Goal: Task Accomplishment & Management: Complete application form

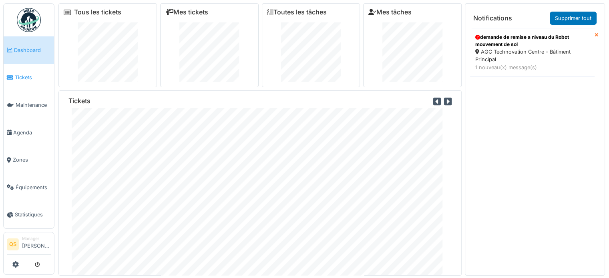
click at [36, 77] on span "Tickets" at bounding box center [33, 78] width 36 height 8
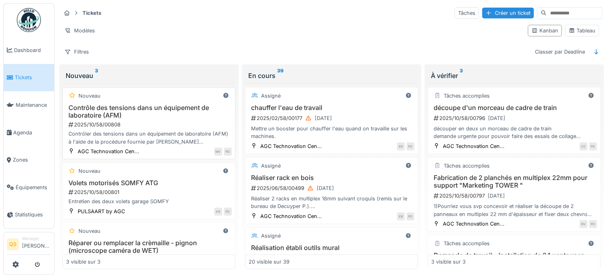
click at [153, 120] on div "Contrôle des tensions dans un équipement de laboratoire (AFM) 2025/10/58/00808 …" at bounding box center [149, 125] width 166 height 42
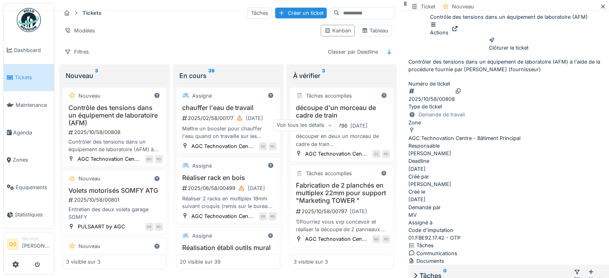
scroll to position [90, 0]
click at [336, 129] on div "Voir tous les détails" at bounding box center [304, 125] width 63 height 12
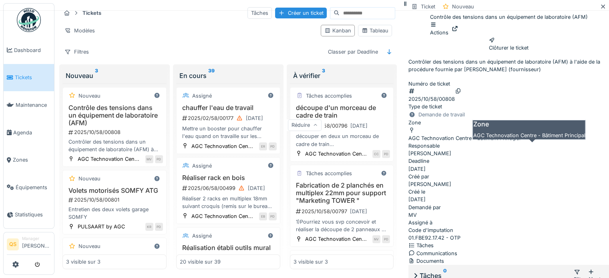
scroll to position [0, 0]
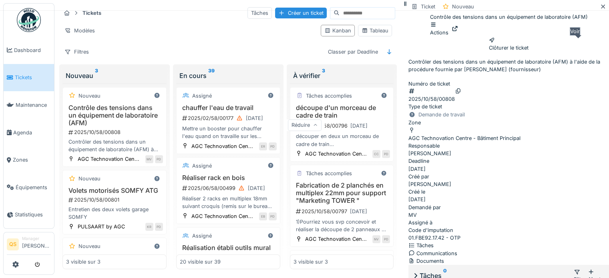
click at [458, 31] on icon at bounding box center [455, 28] width 6 height 5
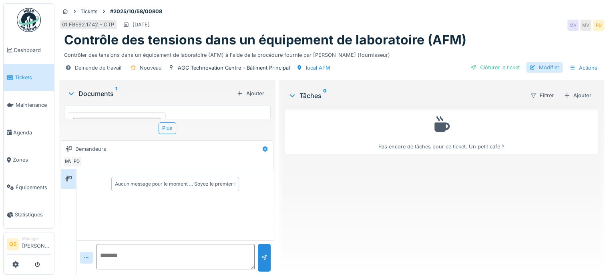
click at [544, 66] on div "Modifier" at bounding box center [544, 67] width 36 height 11
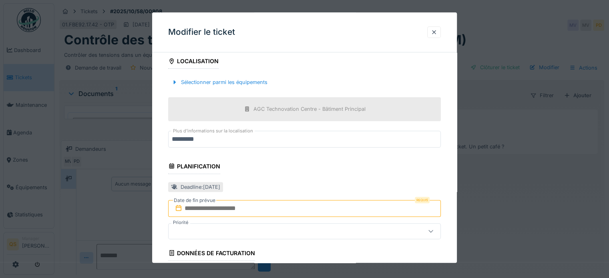
scroll to position [240, 0]
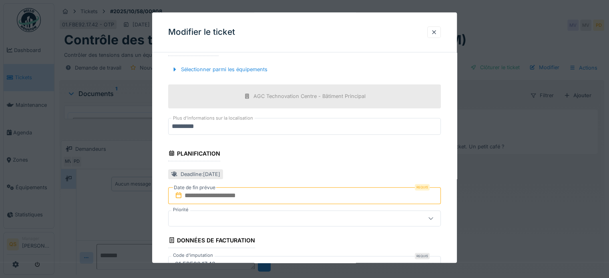
click at [226, 194] on input "text" at bounding box center [304, 195] width 273 height 17
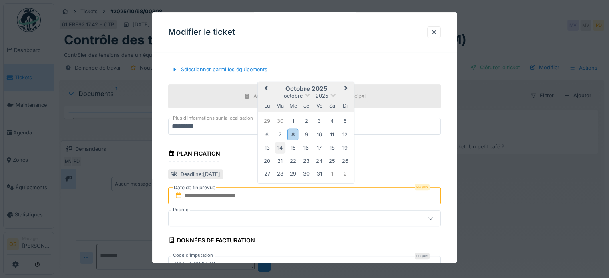
click at [279, 150] on div "14" at bounding box center [280, 148] width 11 height 11
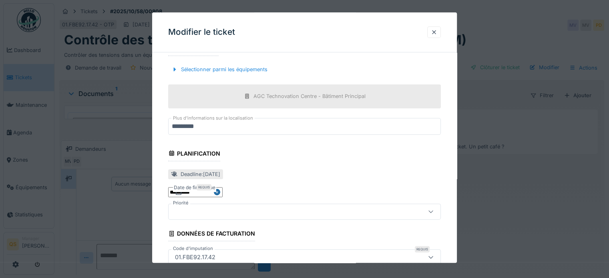
scroll to position [293, 0]
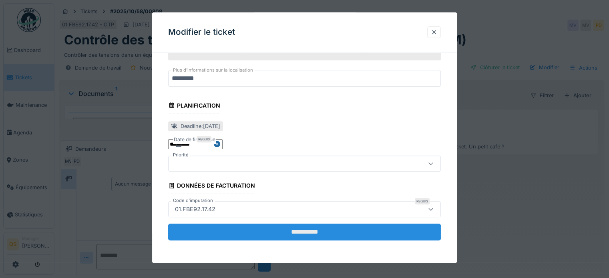
click at [266, 227] on input "**********" at bounding box center [304, 232] width 273 height 17
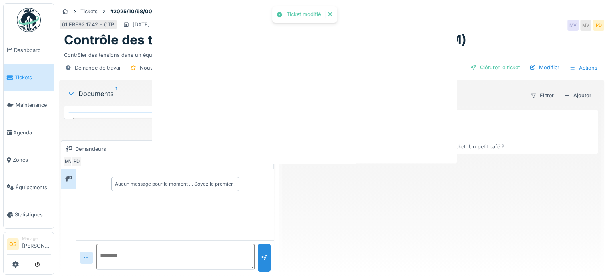
scroll to position [0, 0]
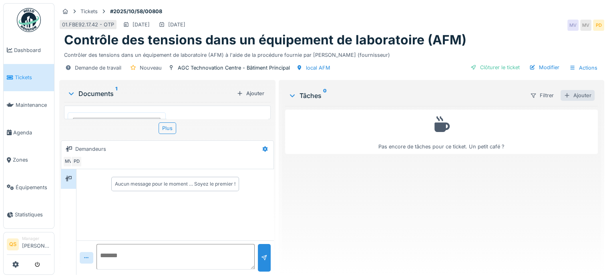
click at [586, 93] on div "Ajouter" at bounding box center [578, 95] width 34 height 11
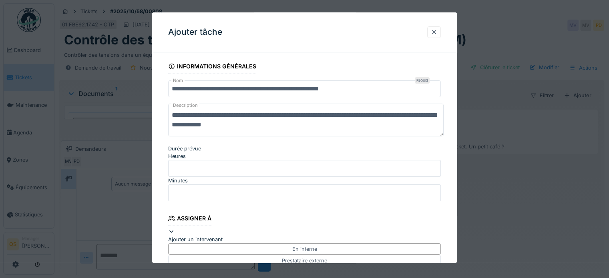
scroll to position [80, 0]
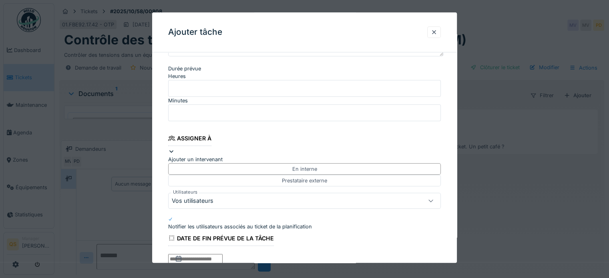
click at [228, 197] on div "Vos utilisateurs" at bounding box center [288, 201] width 232 height 9
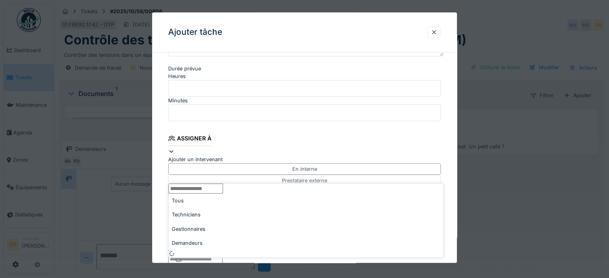
scroll to position [116, 0]
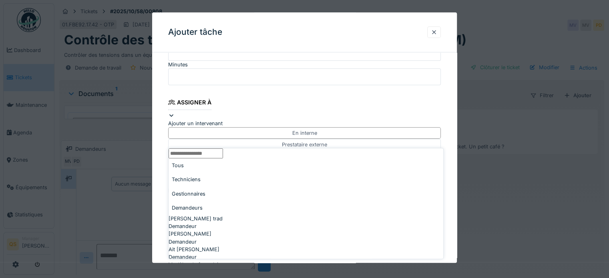
click at [222, 183] on div "Techniciens" at bounding box center [306, 180] width 275 height 14
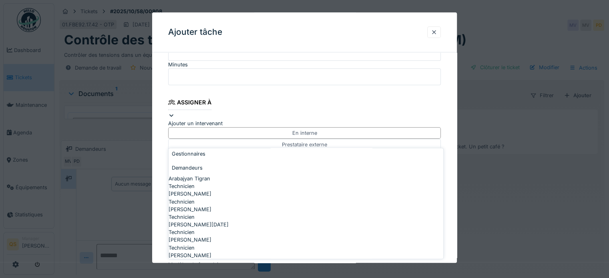
click at [212, 190] on span "Christophe Lorent" at bounding box center [190, 194] width 43 height 8
type input "****"
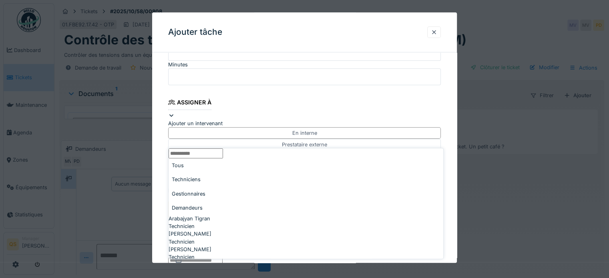
click at [163, 186] on div "**********" at bounding box center [304, 187] width 305 height 488
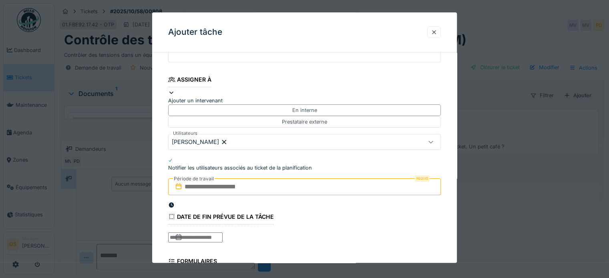
scroll to position [156, 0]
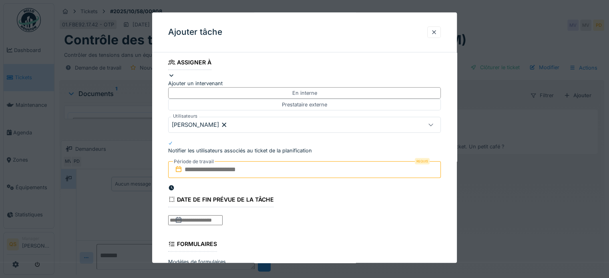
click at [215, 161] on input "text" at bounding box center [304, 169] width 273 height 17
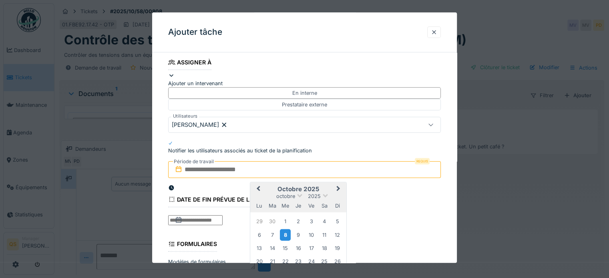
click at [287, 230] on div "8" at bounding box center [285, 236] width 11 height 12
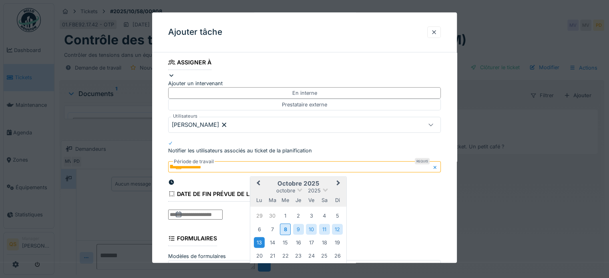
click at [261, 238] on div "13" at bounding box center [259, 243] width 11 height 11
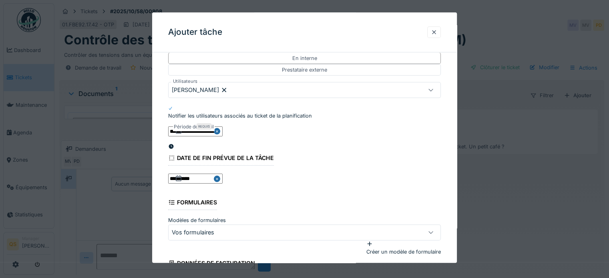
scroll to position [243, 0]
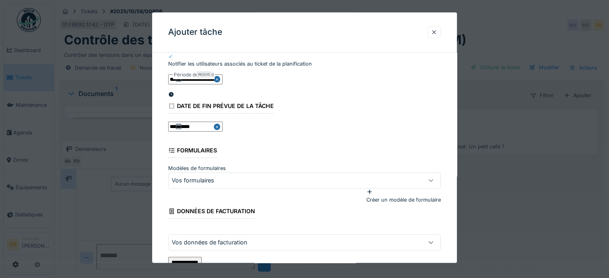
click at [202, 258] on input "**********" at bounding box center [185, 264] width 34 height 12
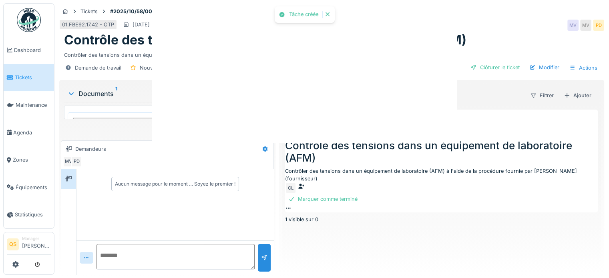
scroll to position [0, 0]
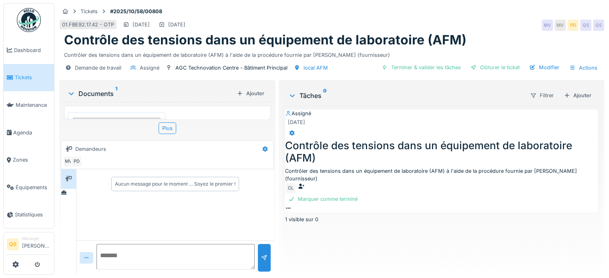
click at [44, 75] on span "Tickets" at bounding box center [33, 78] width 36 height 8
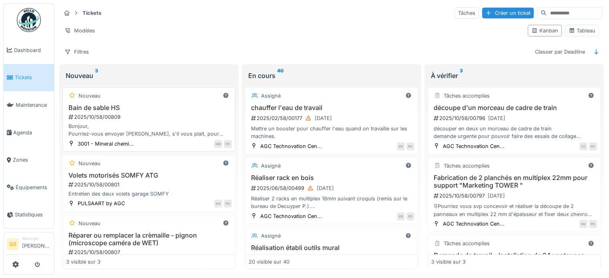
click at [181, 118] on div "2025/10/58/00809" at bounding box center [150, 117] width 164 height 8
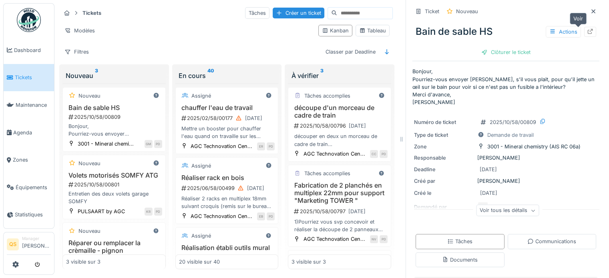
click at [588, 30] on icon at bounding box center [590, 31] width 5 height 5
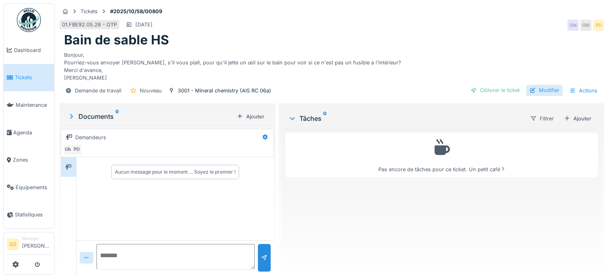
click at [545, 89] on div "Modifier" at bounding box center [544, 90] width 36 height 11
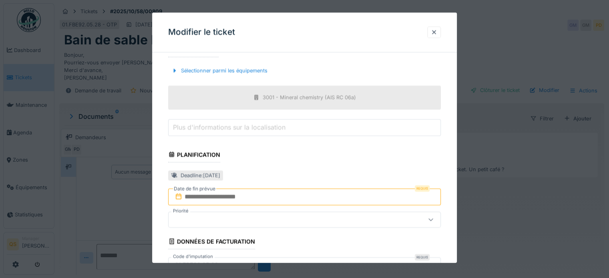
scroll to position [240, 0]
click at [215, 191] on input "text" at bounding box center [304, 195] width 273 height 17
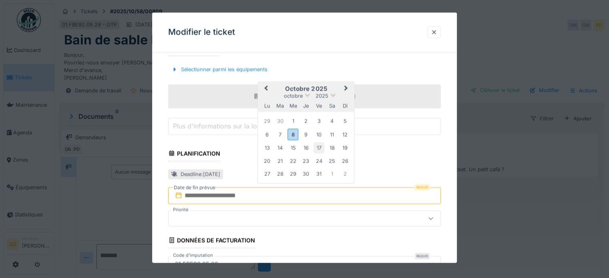
click at [317, 147] on div "17" at bounding box center [319, 148] width 11 height 11
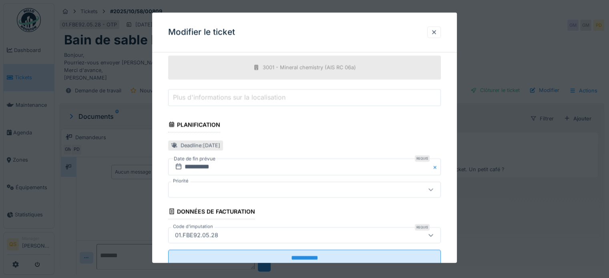
scroll to position [293, 0]
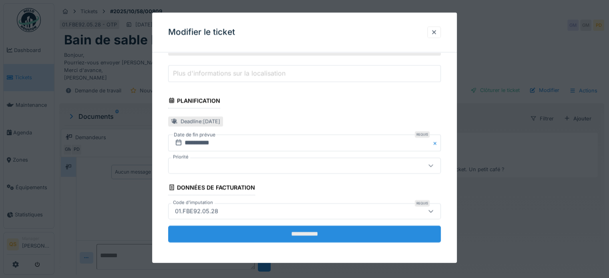
click at [315, 230] on input "**********" at bounding box center [304, 234] width 273 height 17
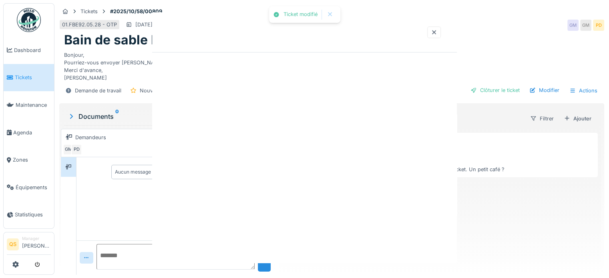
scroll to position [0, 0]
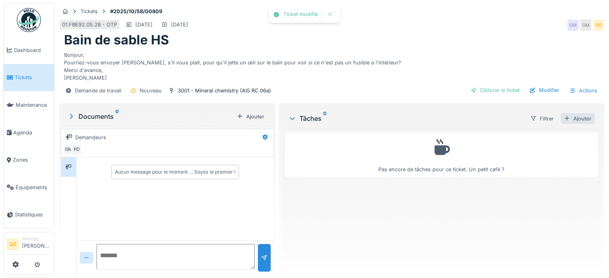
click at [574, 119] on div "Ajouter" at bounding box center [578, 118] width 34 height 11
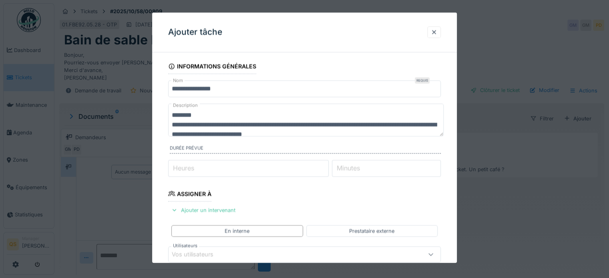
scroll to position [80, 0]
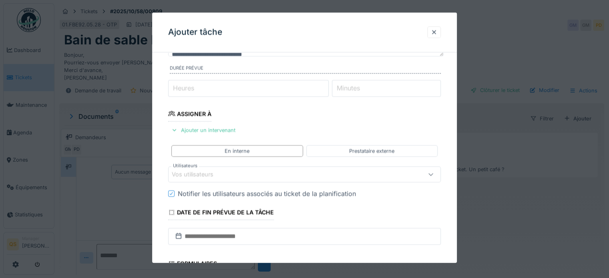
click at [212, 172] on div "Vos utilisateurs" at bounding box center [198, 175] width 53 height 9
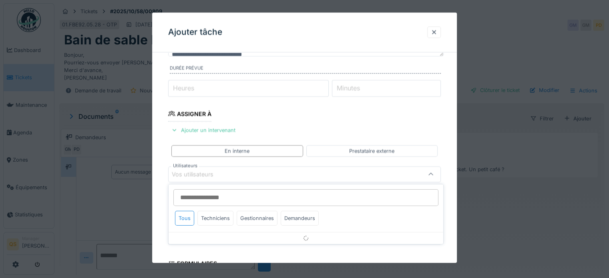
scroll to position [116, 0]
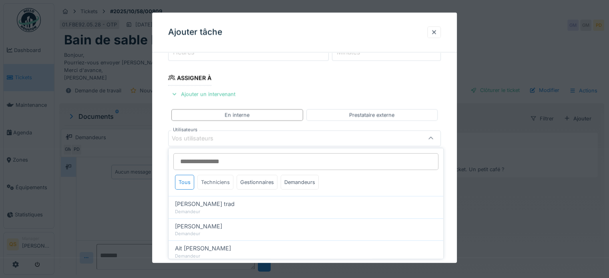
click at [212, 183] on div "Techniciens" at bounding box center [215, 182] width 36 height 15
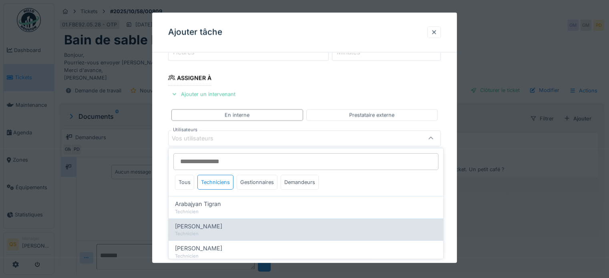
click at [208, 228] on span "Christophe Lorent" at bounding box center [198, 226] width 47 height 9
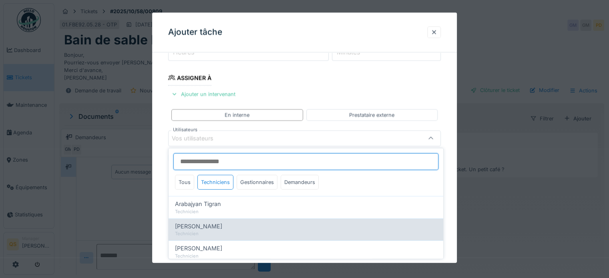
type input "****"
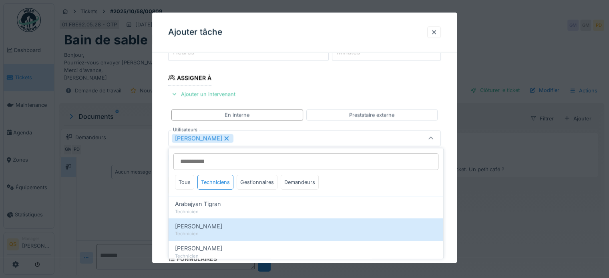
click at [157, 184] on div "**********" at bounding box center [304, 167] width 305 height 449
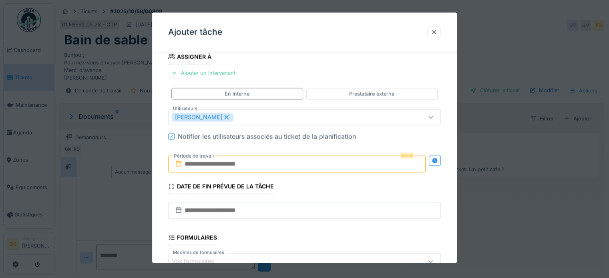
scroll to position [156, 0]
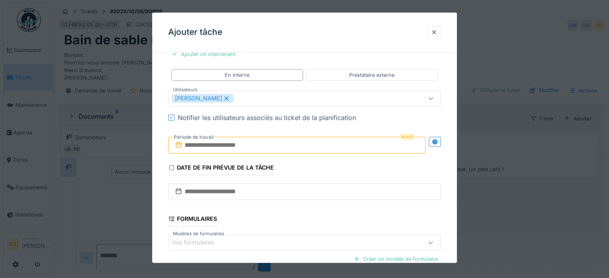
click at [214, 141] on label "Période de travail" at bounding box center [194, 137] width 42 height 9
click at [214, 145] on input "text" at bounding box center [297, 145] width 258 height 17
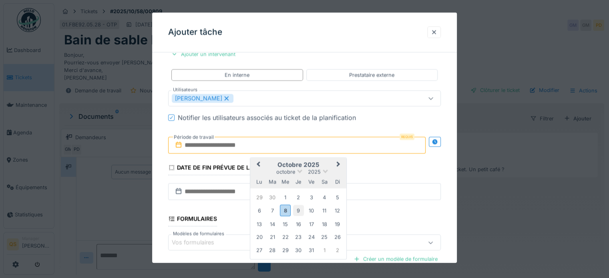
click at [296, 210] on div "9" at bounding box center [298, 211] width 11 height 11
click at [280, 223] on div "15" at bounding box center [285, 224] width 11 height 11
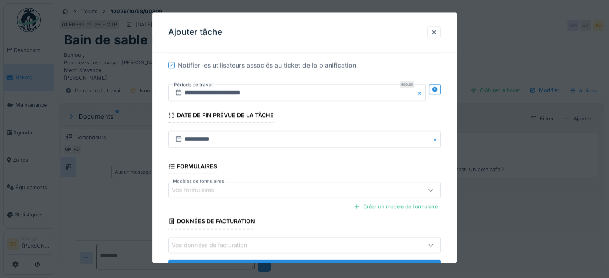
scroll to position [243, 0]
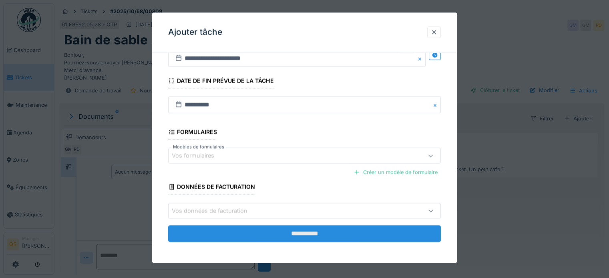
click at [267, 229] on input "**********" at bounding box center [304, 234] width 273 height 17
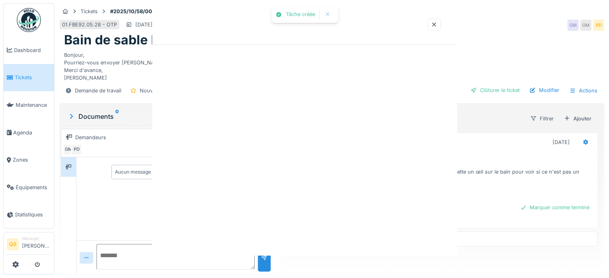
scroll to position [0, 0]
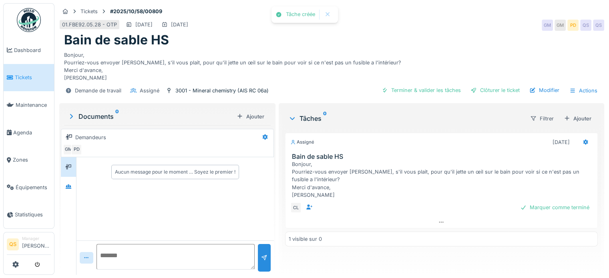
click at [18, 82] on link "Tickets" at bounding box center [29, 78] width 50 height 28
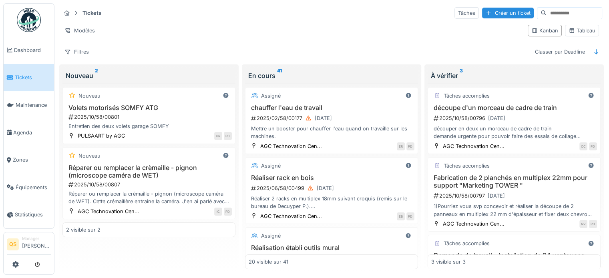
click at [170, 174] on h3 "Réparer ou remplacer la crèmaille - pignon (microscope caméra de WET)" at bounding box center [149, 171] width 166 height 15
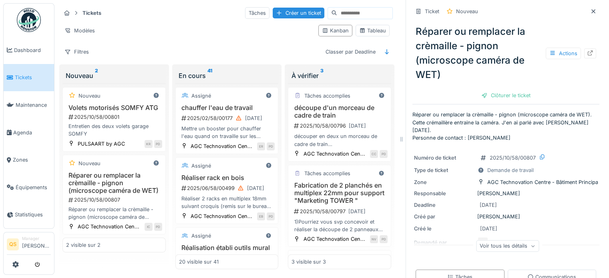
scroll to position [40, 0]
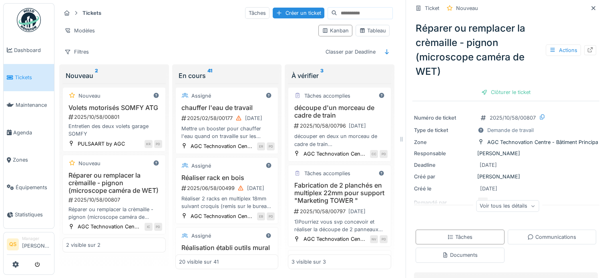
click at [480, 205] on div "Voir tous les détails" at bounding box center [507, 206] width 63 height 12
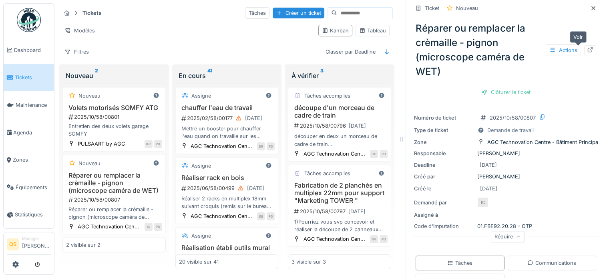
click at [587, 50] on icon at bounding box center [590, 49] width 6 height 5
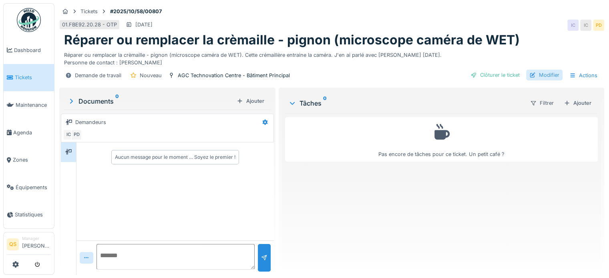
click at [539, 75] on div "Modifier" at bounding box center [544, 75] width 36 height 11
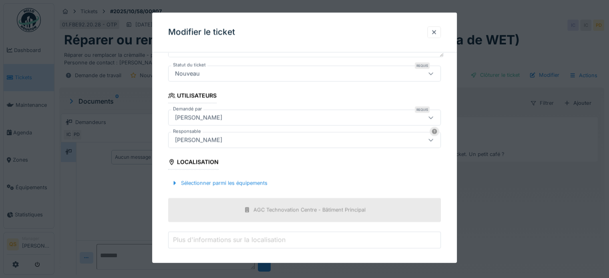
scroll to position [160, 0]
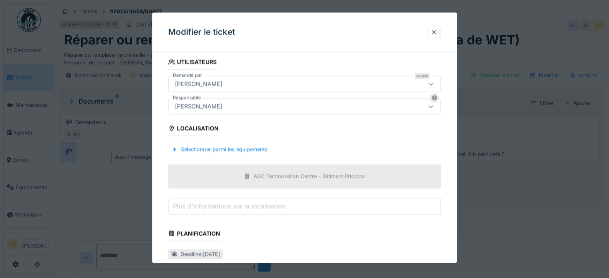
click at [202, 206] on label "Plus d'informations sur la localisation" at bounding box center [229, 206] width 116 height 10
click at [202, 206] on input "Plus d'informations sur la localisation" at bounding box center [304, 206] width 273 height 17
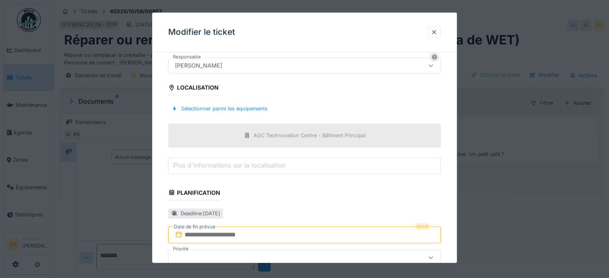
scroll to position [240, 0]
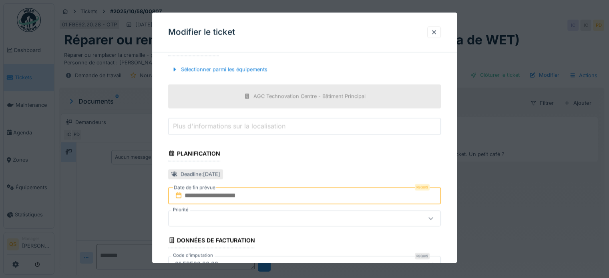
click at [205, 195] on input "text" at bounding box center [304, 195] width 273 height 17
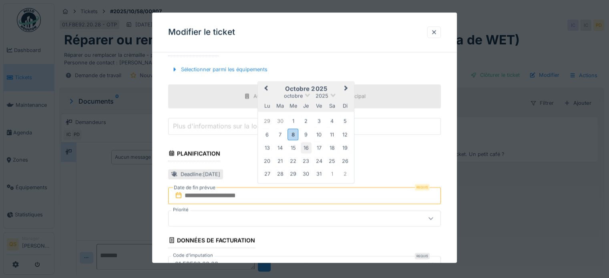
click at [306, 148] on div "16" at bounding box center [306, 148] width 11 height 11
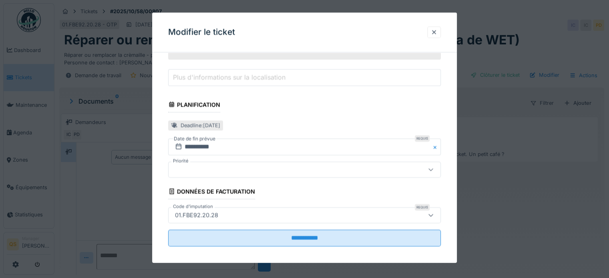
scroll to position [293, 0]
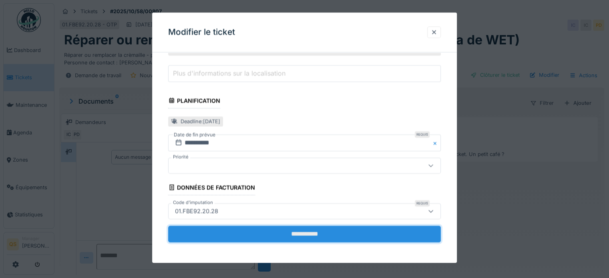
click at [282, 233] on input "**********" at bounding box center [304, 234] width 273 height 17
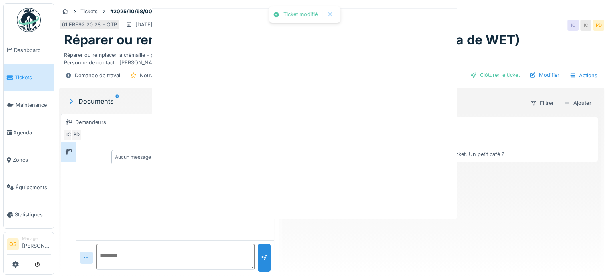
scroll to position [0, 0]
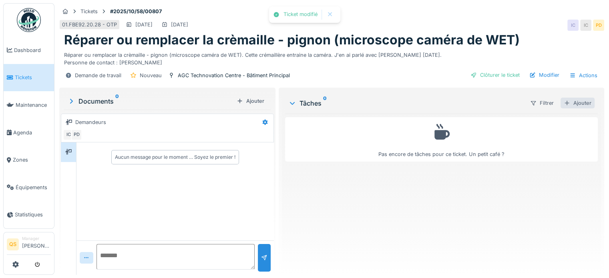
click at [579, 101] on div "Ajouter" at bounding box center [578, 103] width 34 height 11
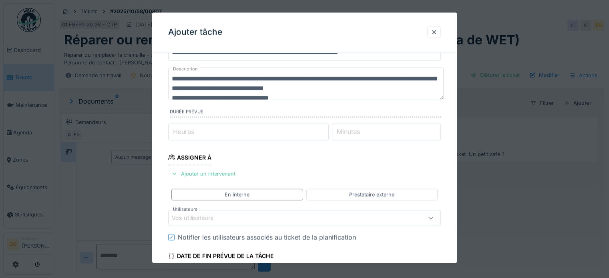
scroll to position [80, 0]
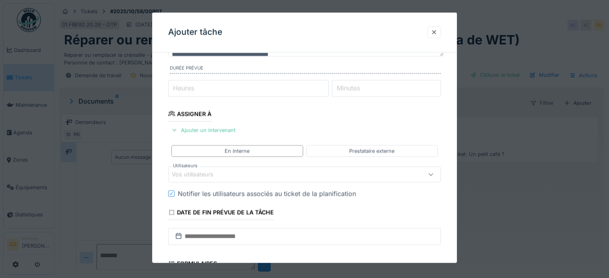
click at [214, 174] on div "Vos utilisateurs" at bounding box center [198, 175] width 53 height 9
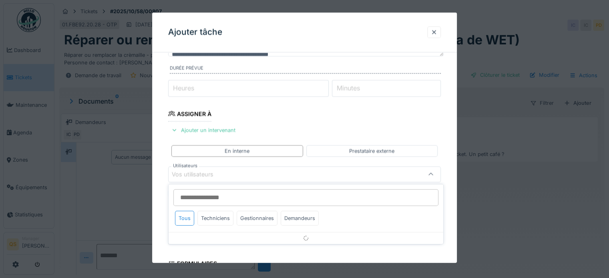
scroll to position [116, 0]
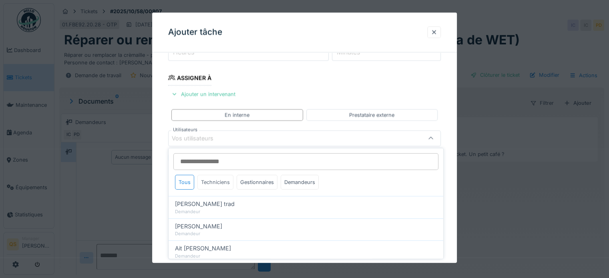
click at [220, 186] on div "Techniciens" at bounding box center [215, 182] width 36 height 15
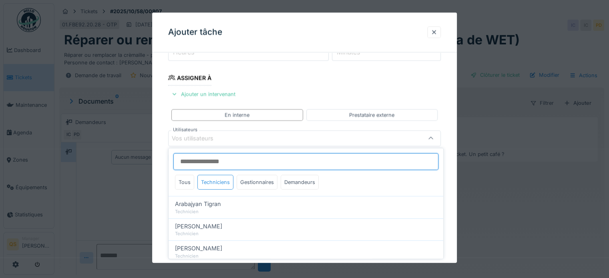
scroll to position [40, 0]
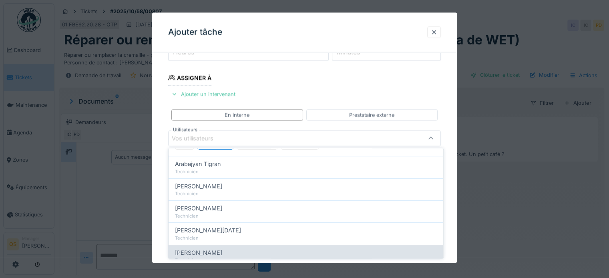
click at [208, 251] on span "[PERSON_NAME]" at bounding box center [198, 252] width 47 height 9
type input "****"
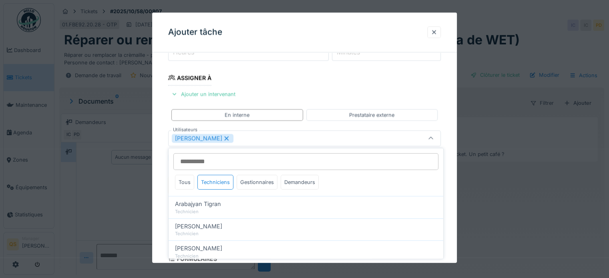
click at [159, 187] on div "**********" at bounding box center [304, 167] width 305 height 449
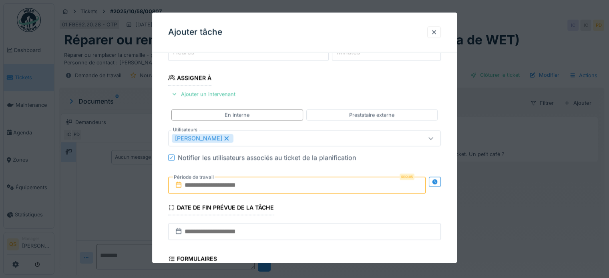
click at [199, 186] on input "text" at bounding box center [297, 185] width 258 height 17
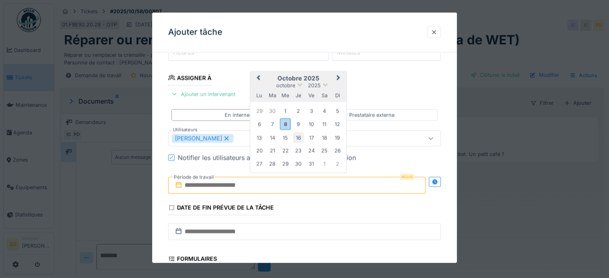
click at [298, 137] on div "16" at bounding box center [298, 138] width 11 height 11
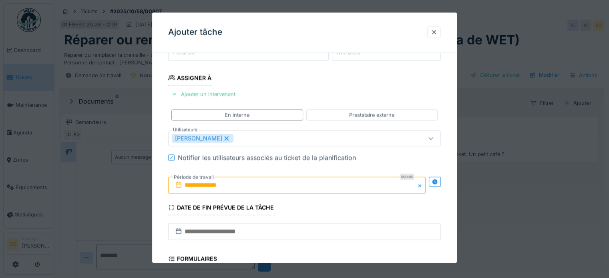
click at [160, 191] on div "**********" at bounding box center [304, 167] width 305 height 449
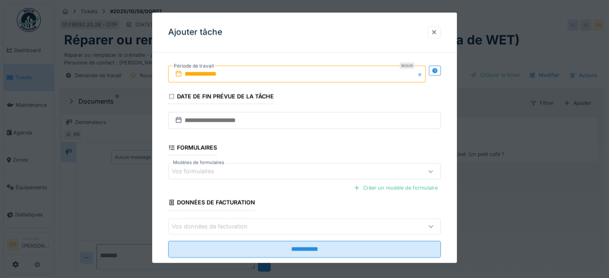
scroll to position [243, 0]
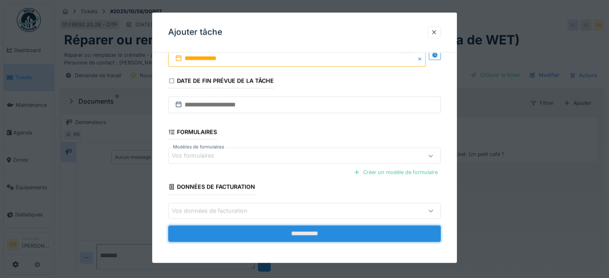
click at [208, 227] on input "**********" at bounding box center [304, 234] width 273 height 17
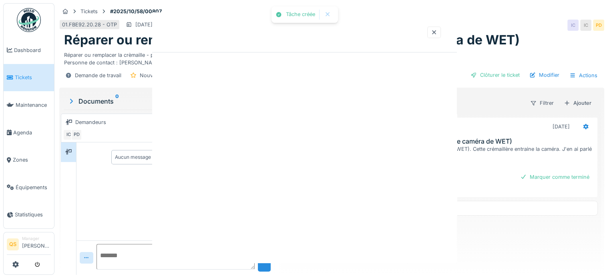
scroll to position [0, 0]
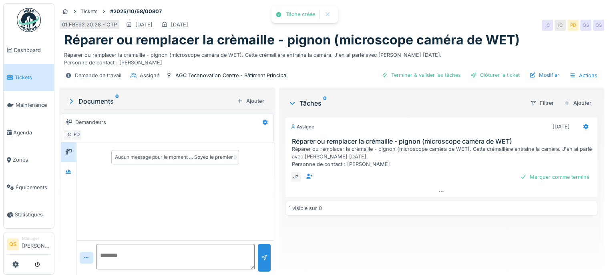
click at [34, 76] on span "Tickets" at bounding box center [33, 78] width 36 height 8
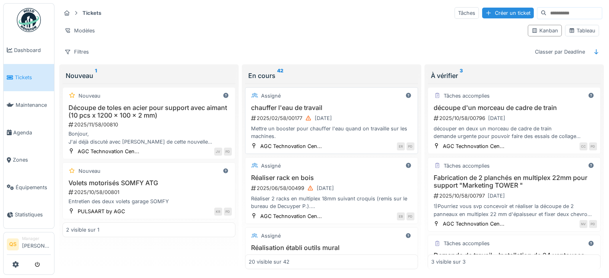
click at [195, 118] on h3 "Découpe de toles en acier pour support avec aimant (10 pcs x 1200 x 100 x 2 mm)" at bounding box center [149, 111] width 166 height 15
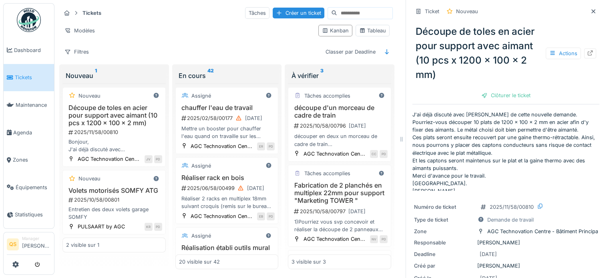
scroll to position [12, 0]
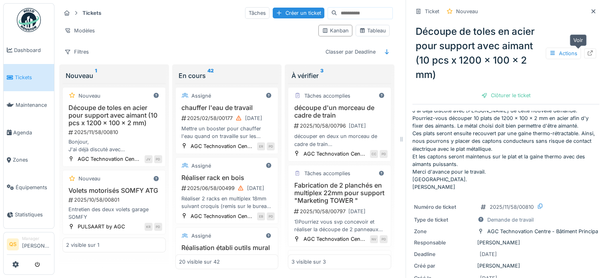
click at [587, 56] on div at bounding box center [590, 54] width 6 height 8
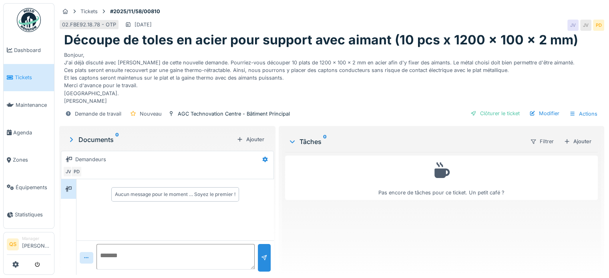
click at [552, 103] on div "Bonjour, J'ai déjà discuté avec [PERSON_NAME] de cette nouvelle demande. Pourri…" at bounding box center [332, 76] width 536 height 57
click at [548, 109] on div "Modifier" at bounding box center [544, 113] width 36 height 11
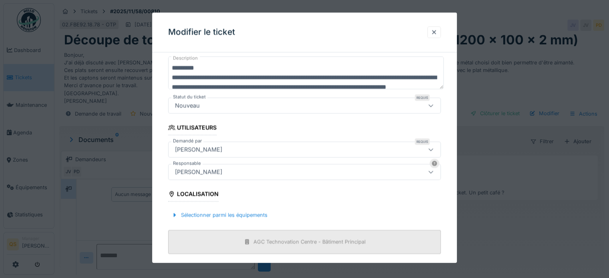
scroll to position [200, 0]
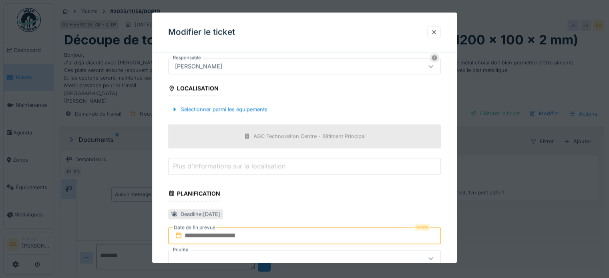
click at [197, 232] on input "text" at bounding box center [304, 236] width 273 height 17
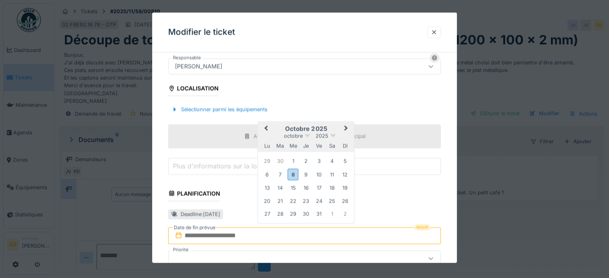
click at [347, 127] on span "Next Month" at bounding box center [347, 129] width 0 height 10
click at [269, 176] on div "3" at bounding box center [267, 174] width 11 height 11
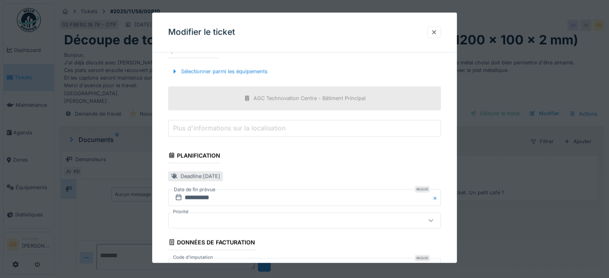
scroll to position [280, 0]
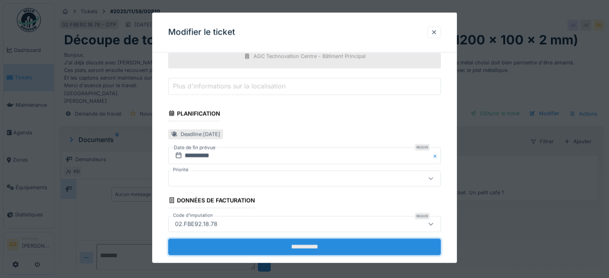
click at [277, 245] on input "**********" at bounding box center [304, 247] width 273 height 17
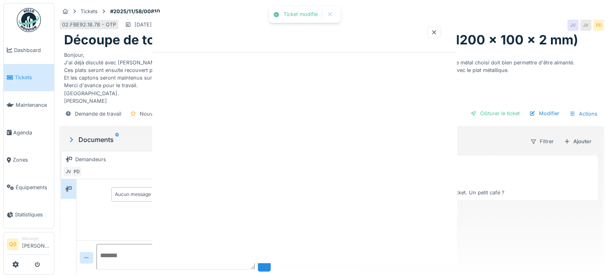
scroll to position [0, 0]
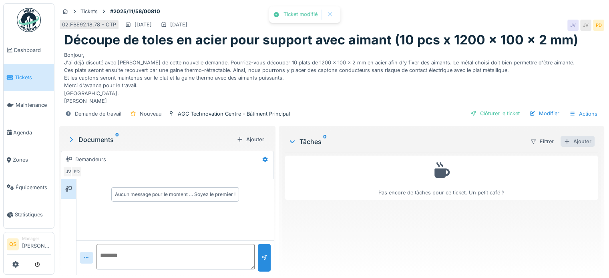
click at [577, 143] on div "Ajouter" at bounding box center [578, 141] width 34 height 11
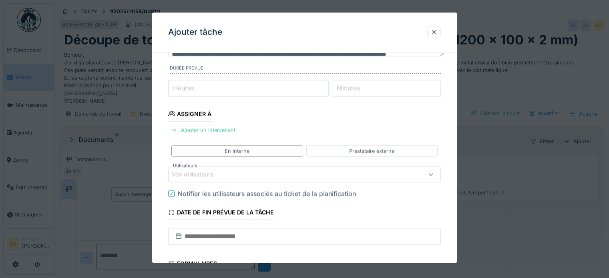
click at [217, 176] on div "Vos utilisateurs" at bounding box center [198, 175] width 53 height 9
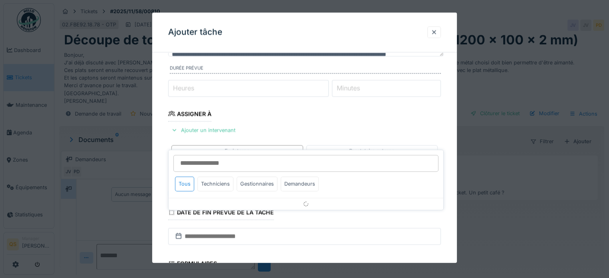
scroll to position [116, 0]
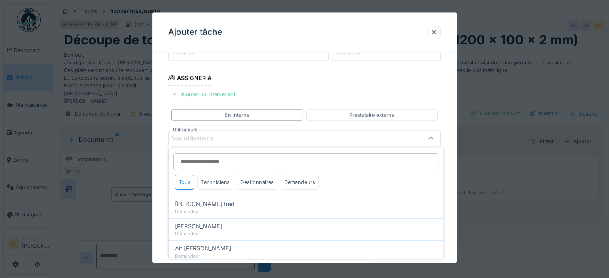
click at [223, 179] on div "Techniciens" at bounding box center [215, 182] width 36 height 15
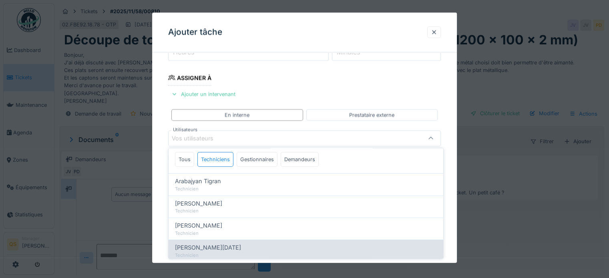
scroll to position [40, 0]
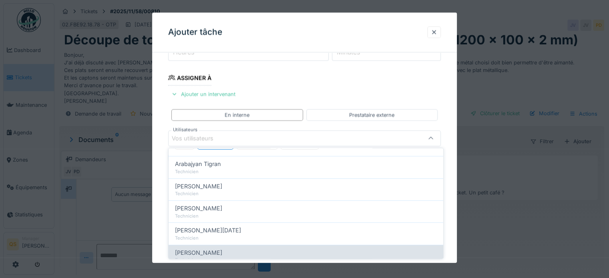
click at [210, 253] on span "[PERSON_NAME]" at bounding box center [198, 252] width 47 height 9
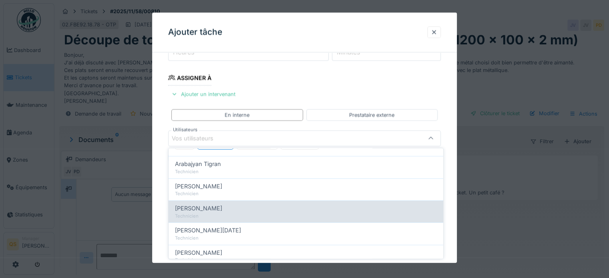
type input "****"
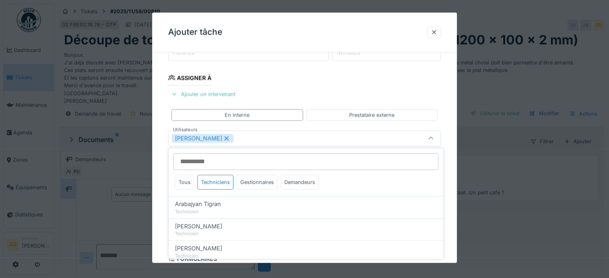
click at [162, 178] on div "**********" at bounding box center [304, 167] width 305 height 449
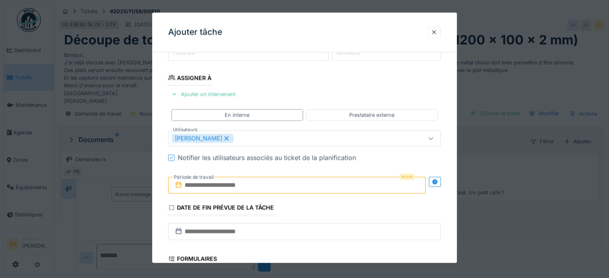
click at [219, 185] on input "text" at bounding box center [297, 185] width 258 height 17
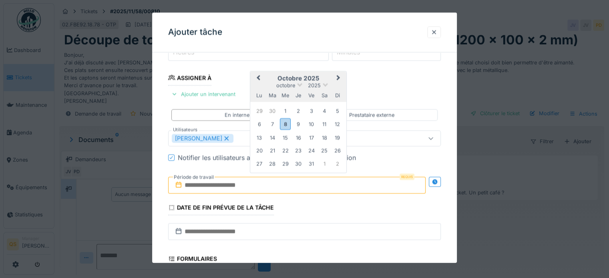
click at [340, 77] on button "Next Month" at bounding box center [339, 79] width 13 height 13
click at [260, 123] on div "3" at bounding box center [259, 124] width 11 height 11
click at [158, 195] on div "**********" at bounding box center [304, 167] width 305 height 449
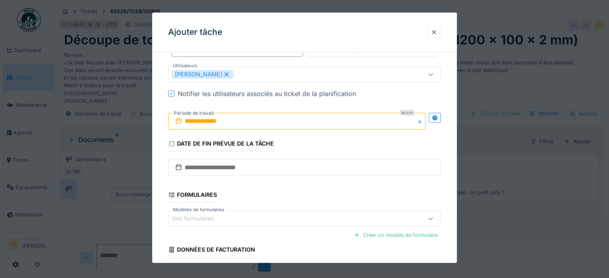
scroll to position [243, 0]
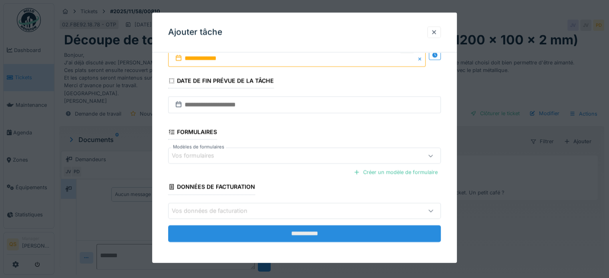
click at [207, 230] on input "**********" at bounding box center [304, 234] width 273 height 17
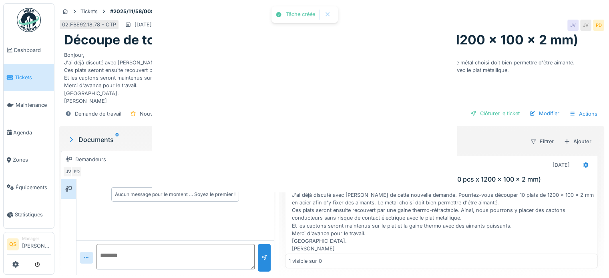
scroll to position [0, 0]
